Goal: Transaction & Acquisition: Register for event/course

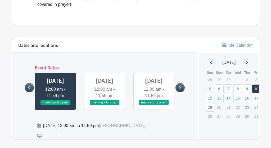
scroll to position [274, 0]
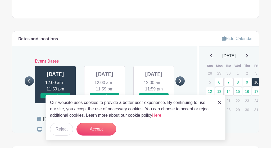
click at [22, 104] on div "Dates and locations Event Dates [DATE] 12:00 am - 11:59 pm many spots open [DAT…" at bounding box center [105, 81] width 186 height 101
click at [101, 131] on button "Accept" at bounding box center [97, 129] width 40 height 13
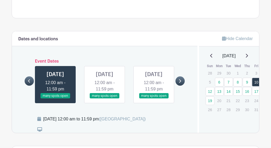
click at [55, 99] on link at bounding box center [55, 99] width 0 height 0
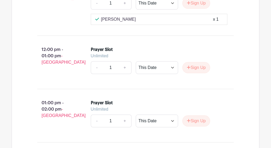
scroll to position [1207, 0]
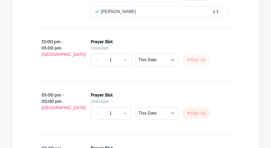
click at [200, 65] on button "Sign Up" at bounding box center [196, 59] width 28 height 11
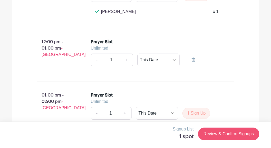
click at [219, 131] on link "Review & Confirm Signups" at bounding box center [228, 133] width 61 height 13
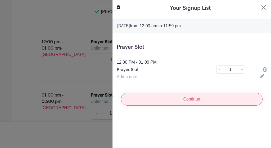
click at [193, 102] on input "Continue" at bounding box center [192, 99] width 142 height 13
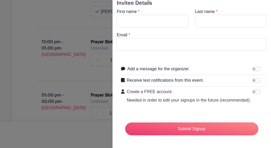
scroll to position [0, 0]
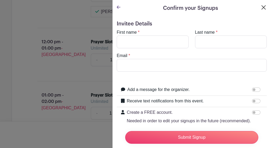
click at [264, 6] on button "Close" at bounding box center [264, 7] width 6 height 6
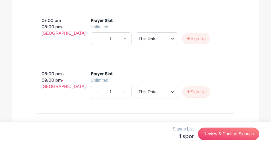
scroll to position [1601, 0]
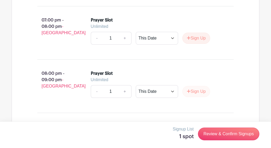
click at [200, 97] on button "Sign Up" at bounding box center [196, 91] width 28 height 11
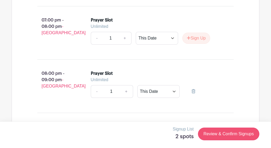
click at [215, 133] on link "Review & Confirm Signups" at bounding box center [228, 133] width 61 height 13
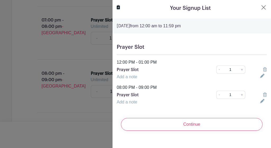
click at [264, 69] on icon at bounding box center [265, 69] width 4 height 4
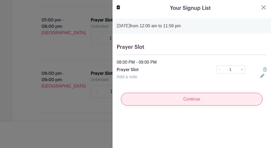
click at [202, 99] on input "Continue" at bounding box center [192, 99] width 142 height 13
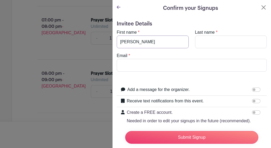
type input "[PERSON_NAME]"
type input "Maina"
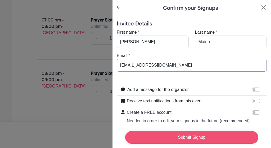
scroll to position [0, 0]
type input "[EMAIL_ADDRESS][DOMAIN_NAME]"
click at [170, 136] on input "Submit Signup" at bounding box center [191, 137] width 133 height 13
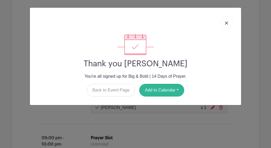
click at [173, 91] on button "Add to Calendar" at bounding box center [161, 90] width 45 height 13
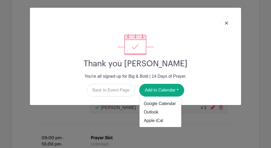
click at [226, 24] on img at bounding box center [226, 22] width 3 height 3
